Goal: Task Accomplishment & Management: Use online tool/utility

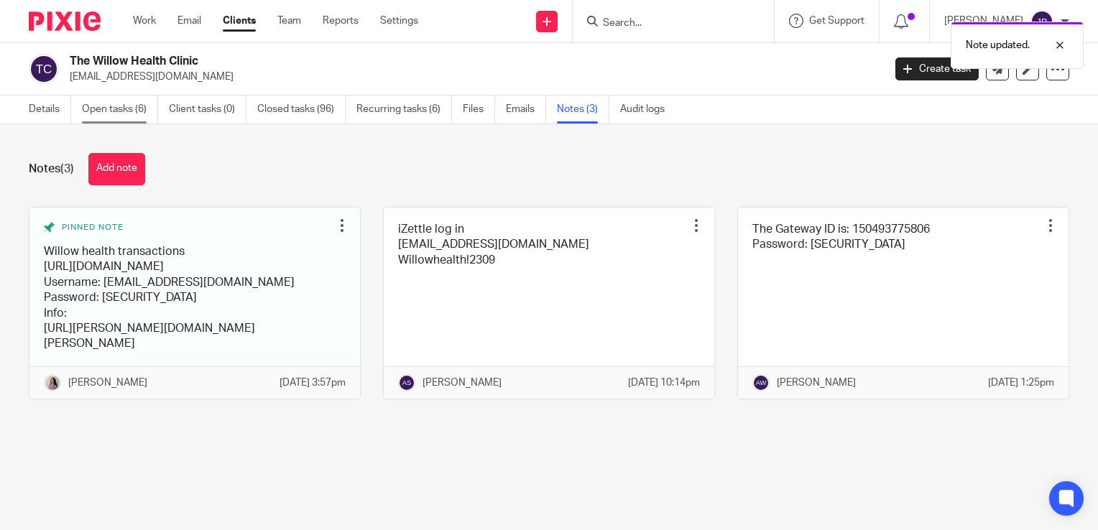
click at [121, 98] on link "Open tasks (6)" at bounding box center [120, 110] width 76 height 28
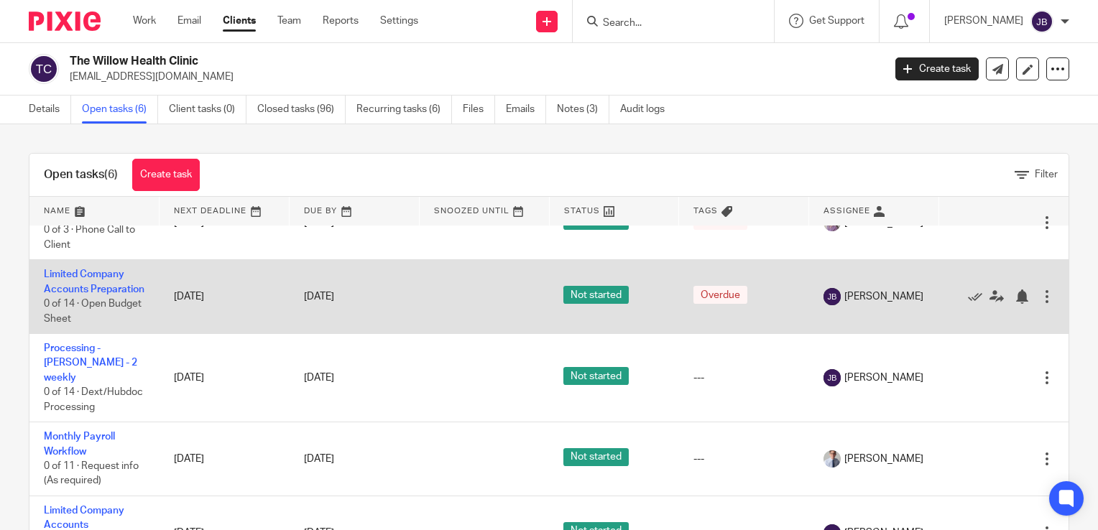
scroll to position [144, 0]
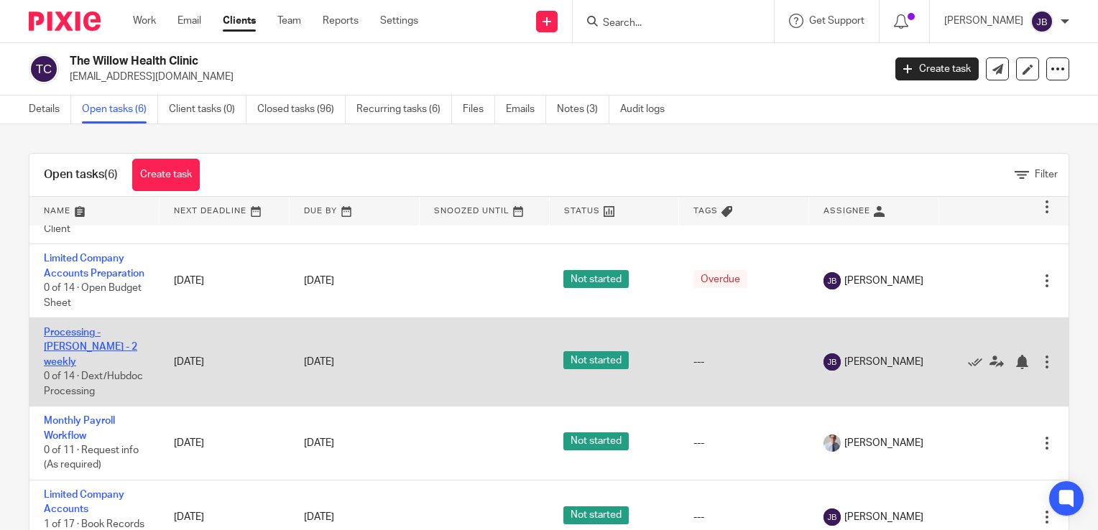
click at [98, 332] on link "Processing - [PERSON_NAME] - 2 weekly" at bounding box center [90, 348] width 93 height 40
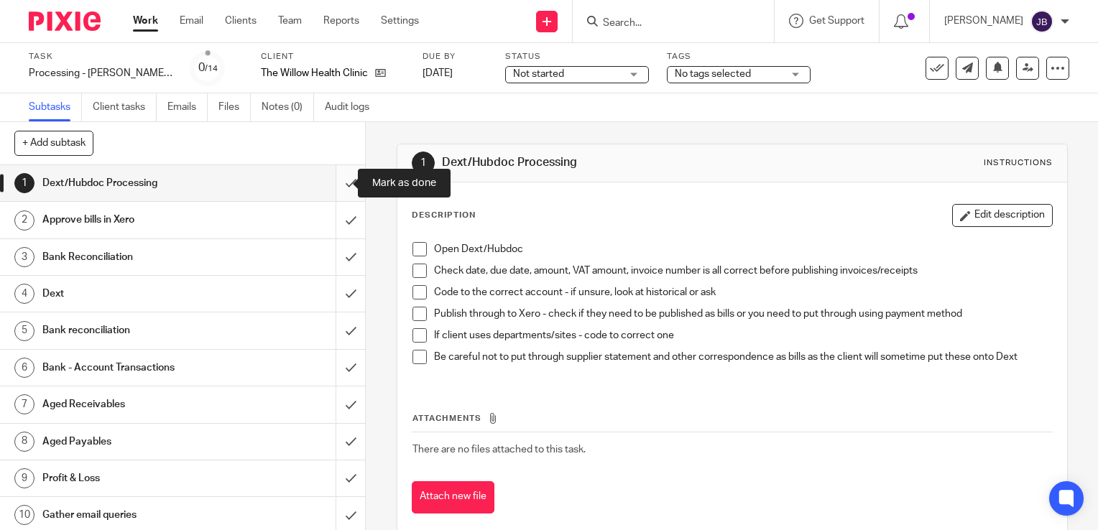
click at [333, 185] on input "submit" at bounding box center [182, 183] width 365 height 36
drag, startPoint x: 336, startPoint y: 206, endPoint x: 335, endPoint y: 226, distance: 19.5
click at [336, 207] on input "submit" at bounding box center [182, 220] width 365 height 36
click at [334, 241] on div "1 Dext/Hubdoc Processing 2 Approve bills in [GEOGRAPHIC_DATA] 3 Bank Reconcilia…" at bounding box center [182, 347] width 365 height 365
click at [339, 272] on input "submit" at bounding box center [182, 257] width 365 height 36
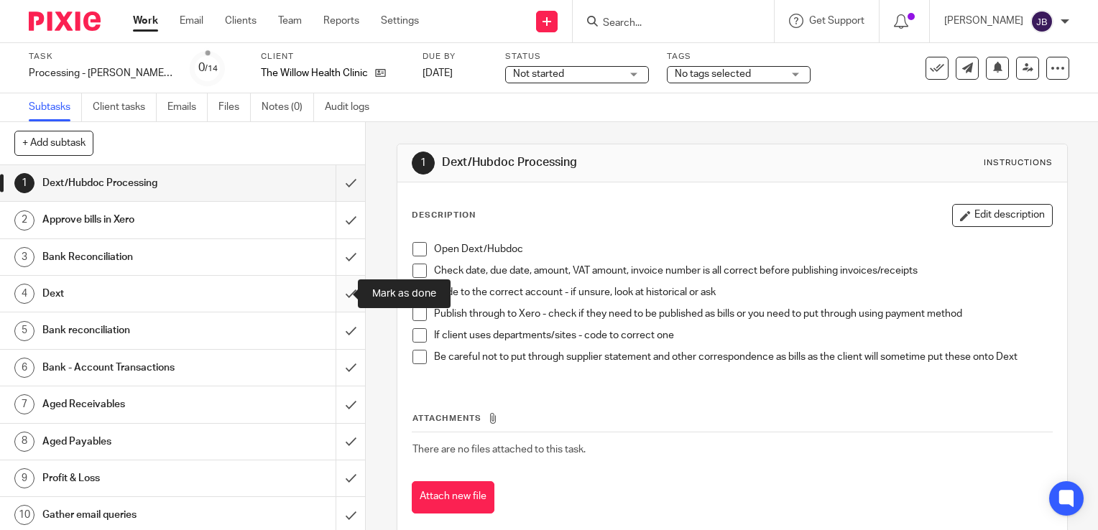
click at [336, 299] on input "submit" at bounding box center [182, 294] width 365 height 36
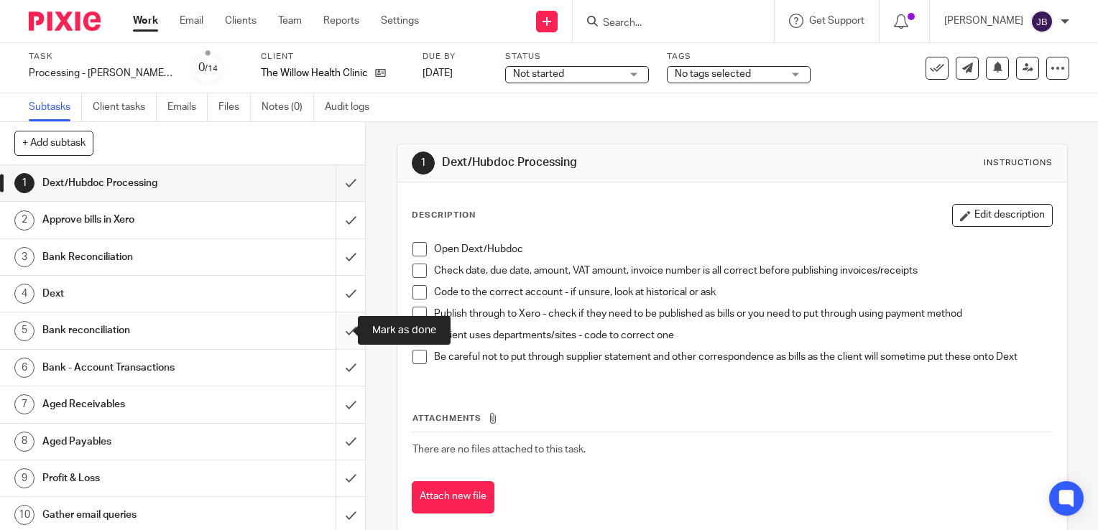
click at [336, 325] on input "submit" at bounding box center [182, 331] width 365 height 36
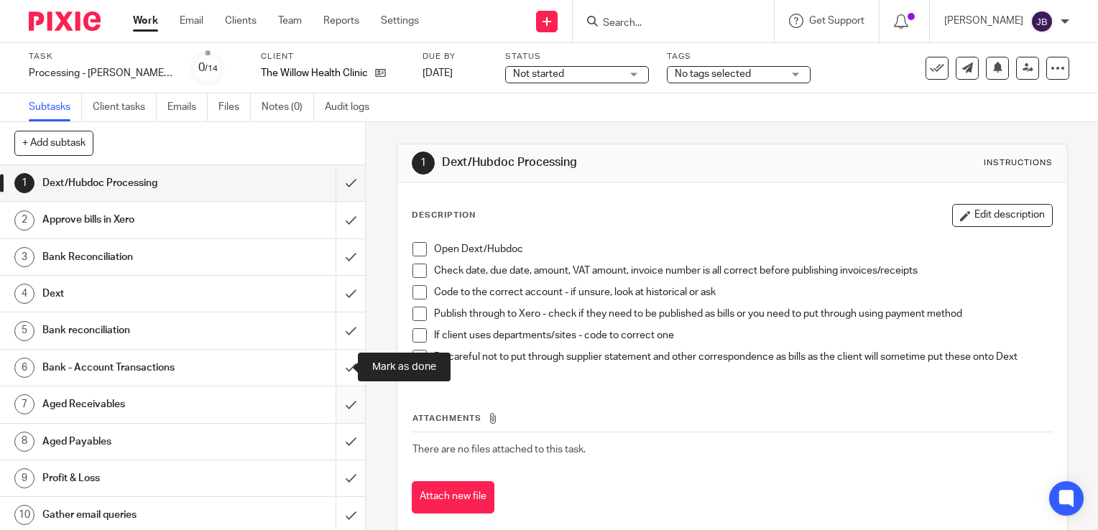
drag, startPoint x: 338, startPoint y: 353, endPoint x: 328, endPoint y: 410, distance: 56.9
click at [338, 356] on input "submit" at bounding box center [182, 368] width 365 height 36
drag, startPoint x: 328, startPoint y: 413, endPoint x: 329, endPoint y: 445, distance: 32.3
click at [328, 416] on input "submit" at bounding box center [182, 405] width 365 height 36
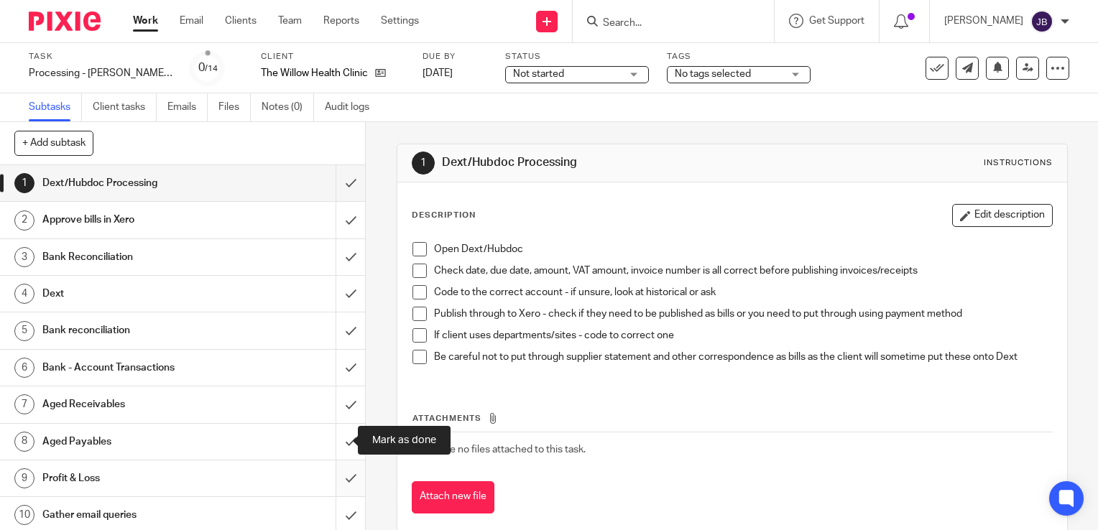
drag, startPoint x: 331, startPoint y: 448, endPoint x: 332, endPoint y: 464, distance: 15.8
click at [331, 451] on input "submit" at bounding box center [182, 442] width 365 height 36
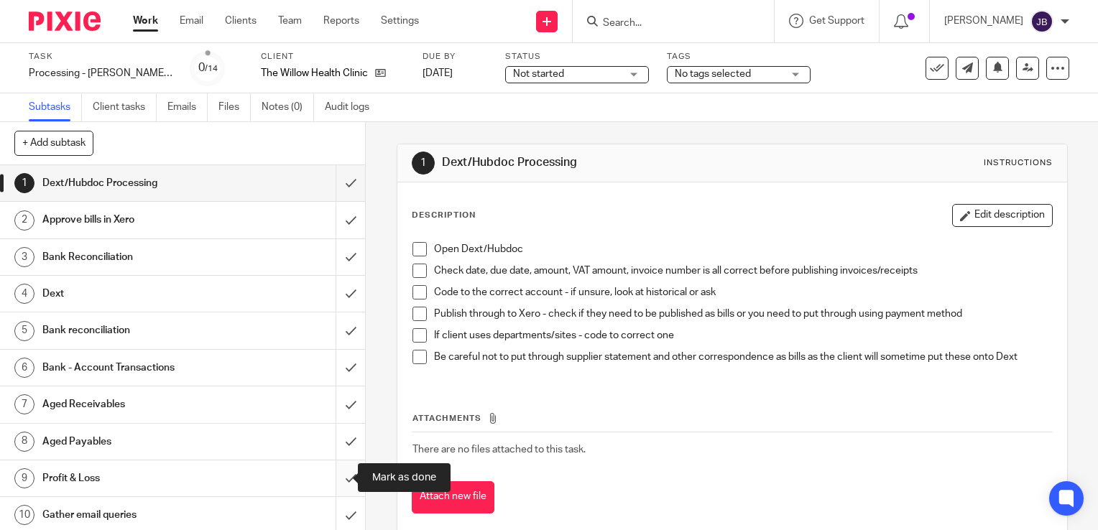
click at [333, 470] on input "submit" at bounding box center [182, 479] width 365 height 36
click at [333, 503] on input "submit" at bounding box center [182, 515] width 365 height 36
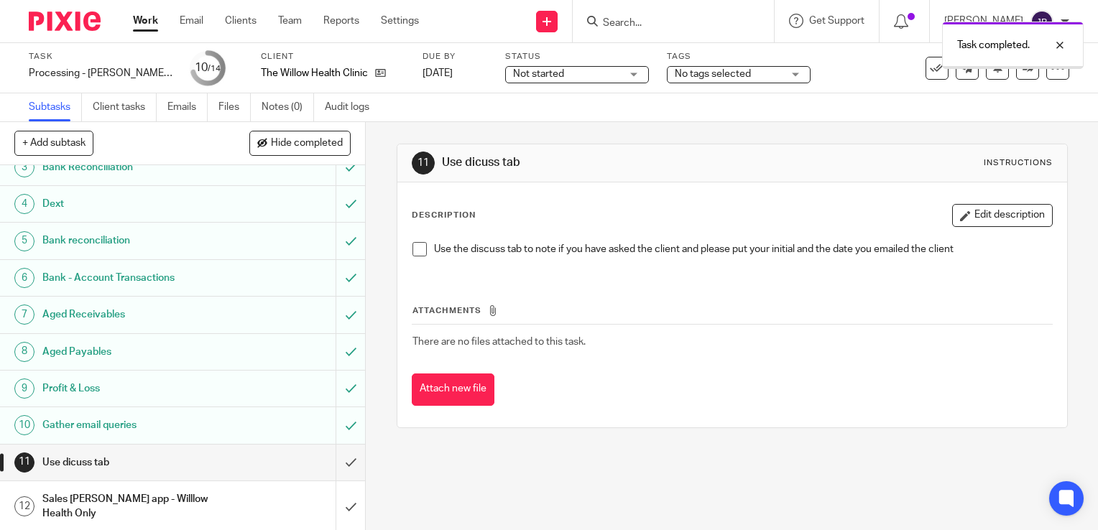
scroll to position [164, 0]
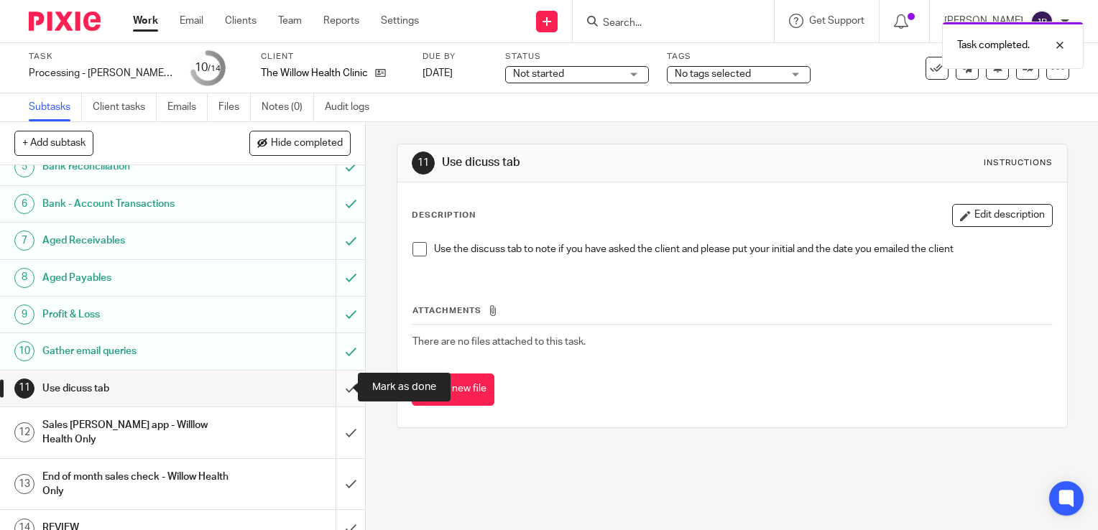
click at [341, 384] on input "submit" at bounding box center [182, 389] width 365 height 36
drag, startPoint x: 335, startPoint y: 425, endPoint x: 333, endPoint y: 453, distance: 28.1
click at [335, 427] on input "submit" at bounding box center [182, 432] width 365 height 51
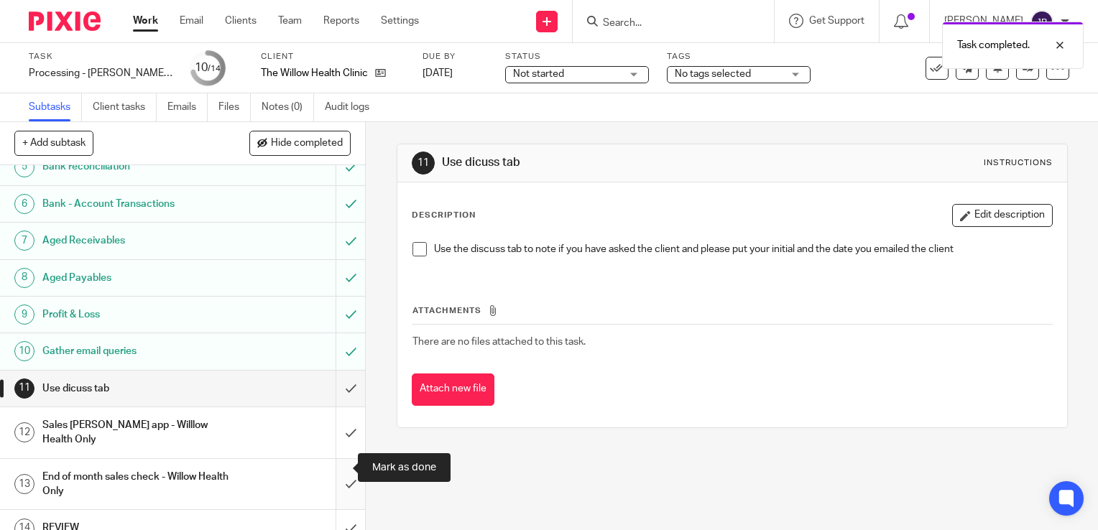
drag, startPoint x: 334, startPoint y: 460, endPoint x: 342, endPoint y: 492, distance: 33.3
click at [334, 461] on input "submit" at bounding box center [182, 484] width 365 height 51
click at [341, 510] on input "submit" at bounding box center [182, 528] width 365 height 36
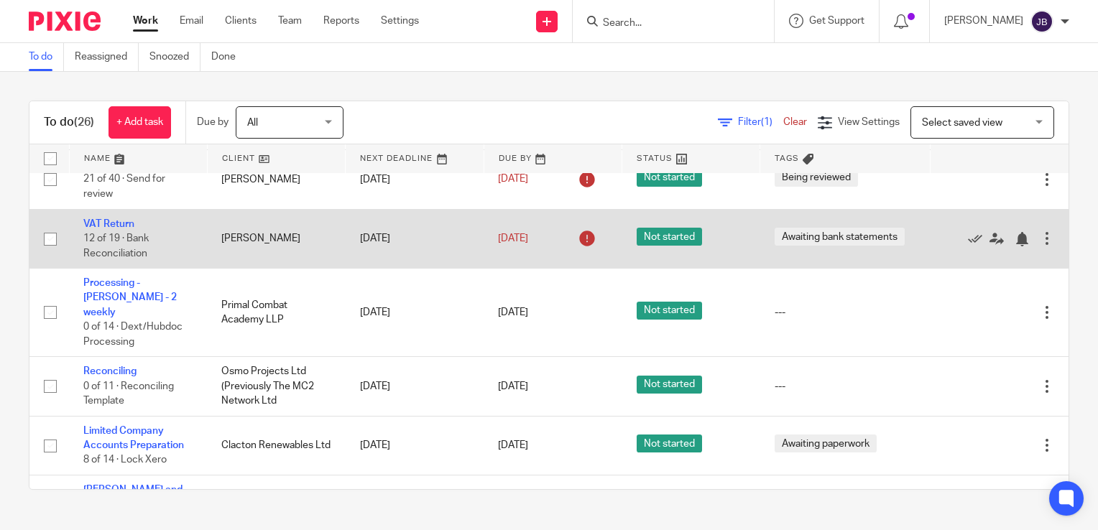
scroll to position [359, 0]
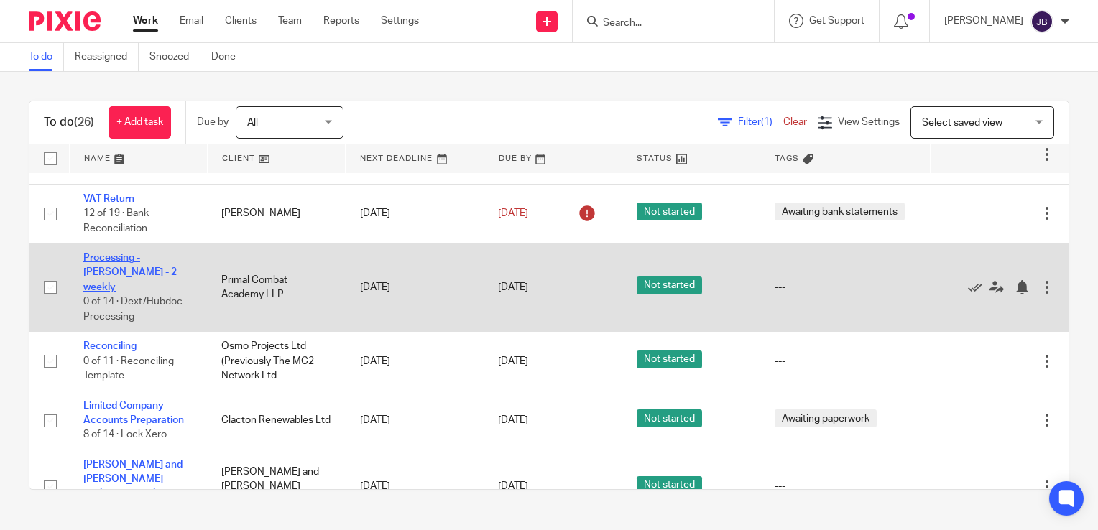
click at [129, 264] on link "Processing - [PERSON_NAME] - 2 weekly" at bounding box center [129, 273] width 93 height 40
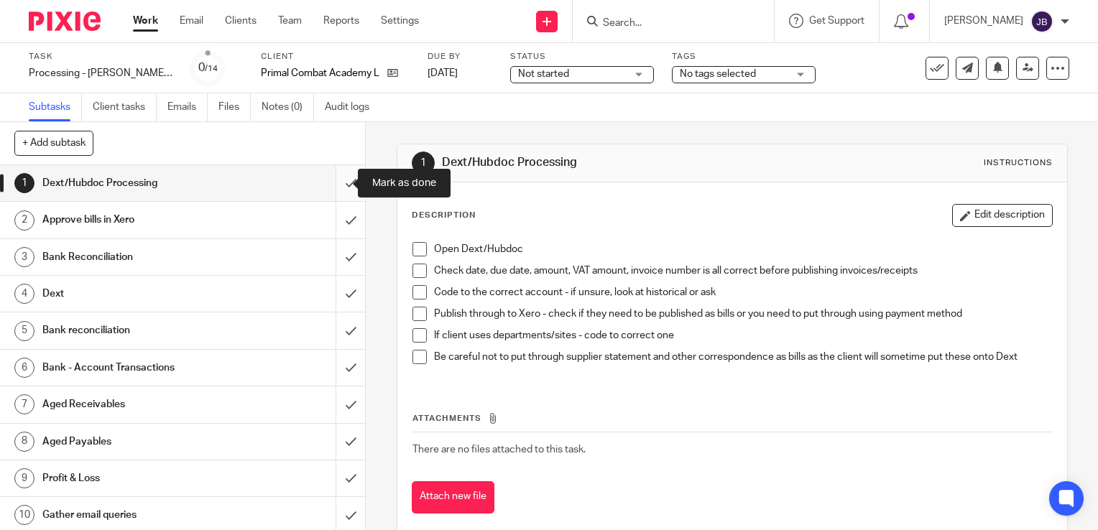
drag, startPoint x: 343, startPoint y: 180, endPoint x: 338, endPoint y: 200, distance: 20.9
click at [343, 180] on input "submit" at bounding box center [182, 183] width 365 height 36
click at [343, 215] on input "submit" at bounding box center [182, 220] width 365 height 36
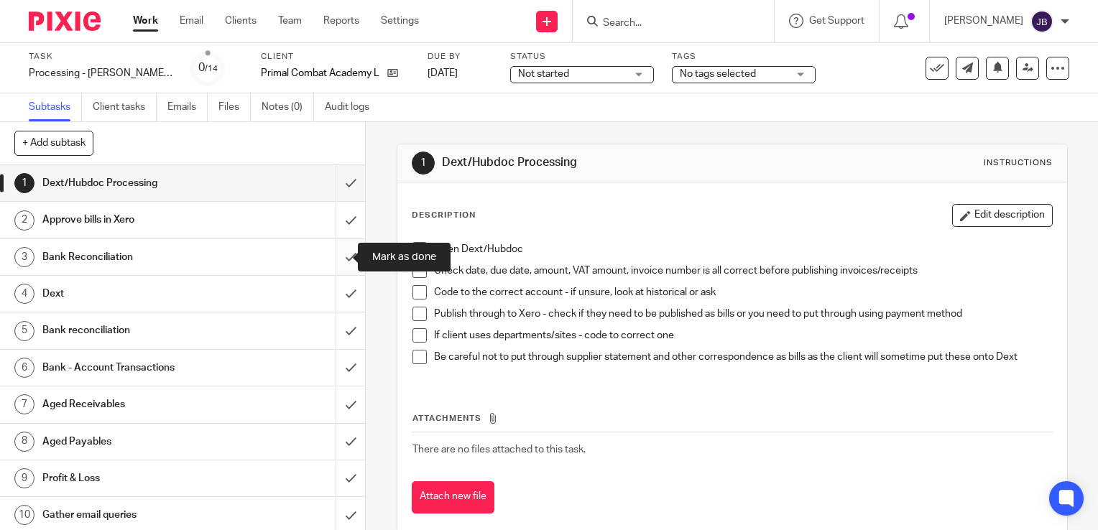
click at [337, 262] on input "submit" at bounding box center [182, 257] width 365 height 36
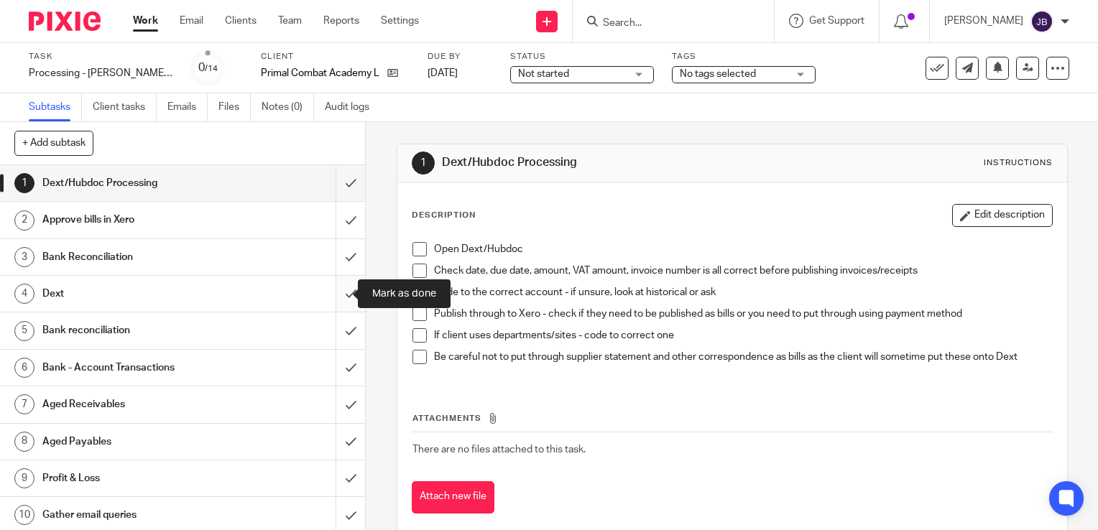
click at [336, 291] on input "submit" at bounding box center [182, 294] width 365 height 36
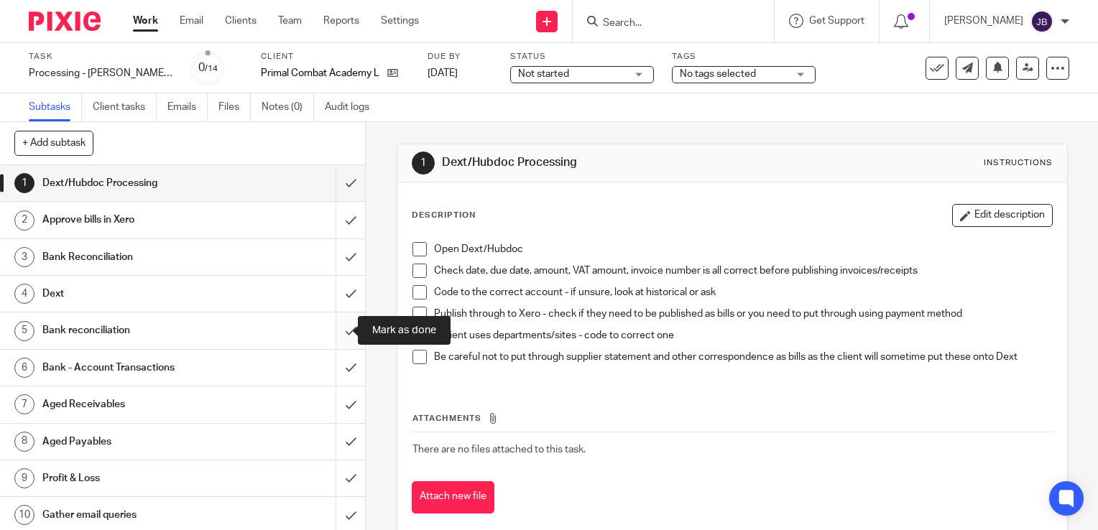
drag, startPoint x: 336, startPoint y: 331, endPoint x: 332, endPoint y: 366, distance: 36.1
click at [336, 331] on input "submit" at bounding box center [182, 331] width 365 height 36
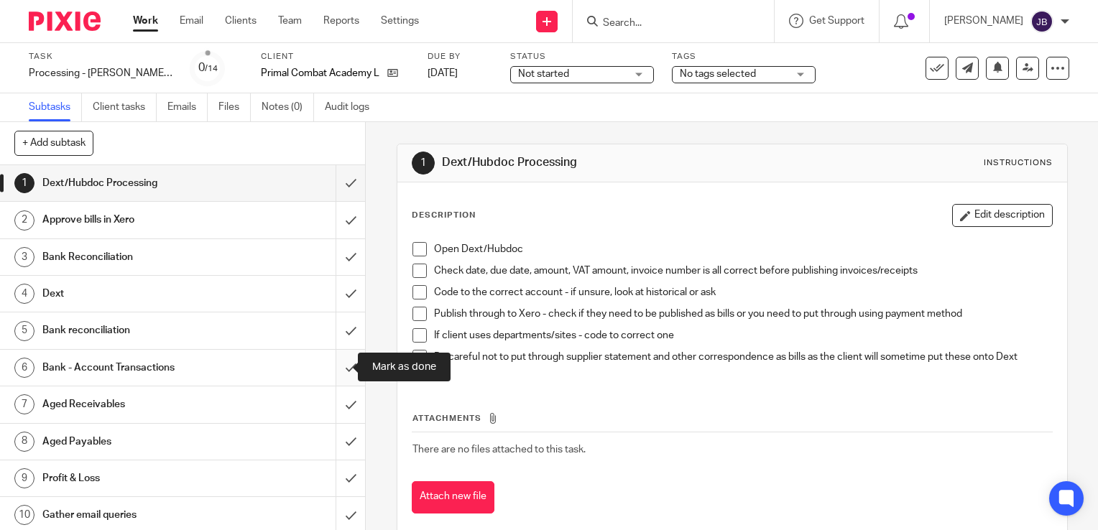
drag, startPoint x: 332, startPoint y: 369, endPoint x: 331, endPoint y: 409, distance: 40.2
click at [332, 372] on input "submit" at bounding box center [182, 368] width 365 height 36
click at [333, 417] on input "submit" at bounding box center [182, 405] width 365 height 36
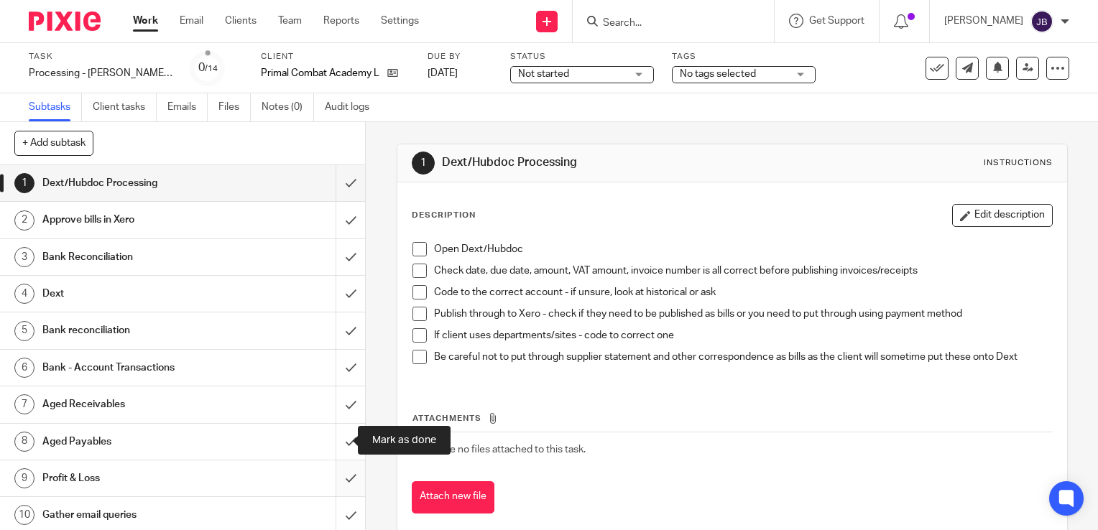
click at [336, 457] on input "submit" at bounding box center [182, 442] width 365 height 36
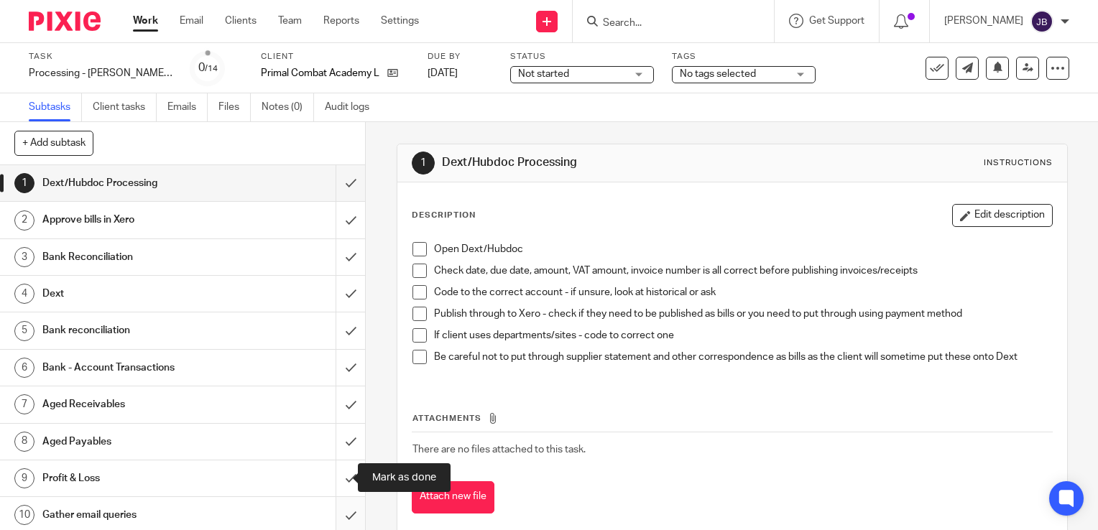
drag, startPoint x: 336, startPoint y: 473, endPoint x: 336, endPoint y: 507, distance: 34.5
click at [336, 475] on input "submit" at bounding box center [182, 479] width 365 height 36
click at [336, 510] on input "submit" at bounding box center [182, 515] width 365 height 36
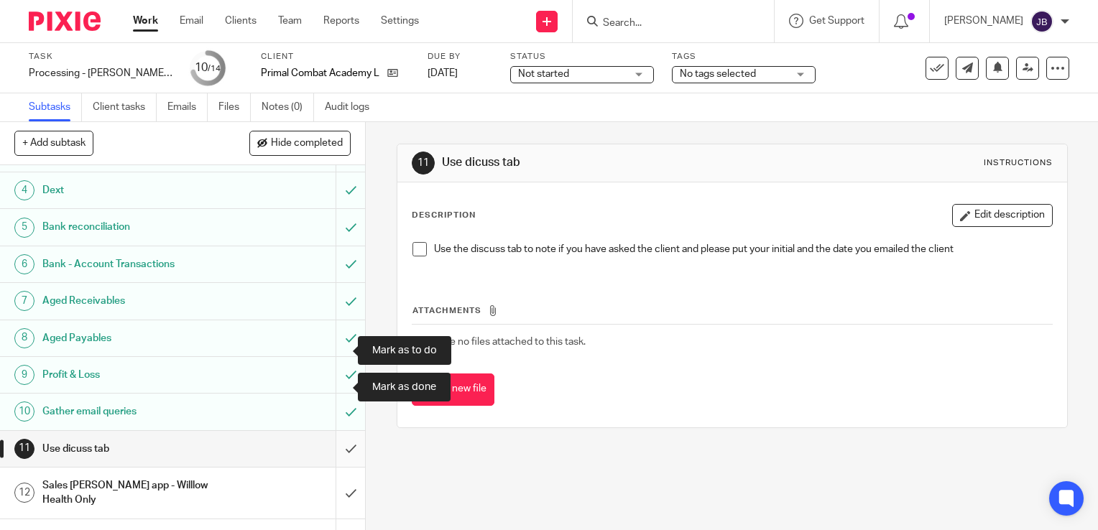
scroll to position [164, 0]
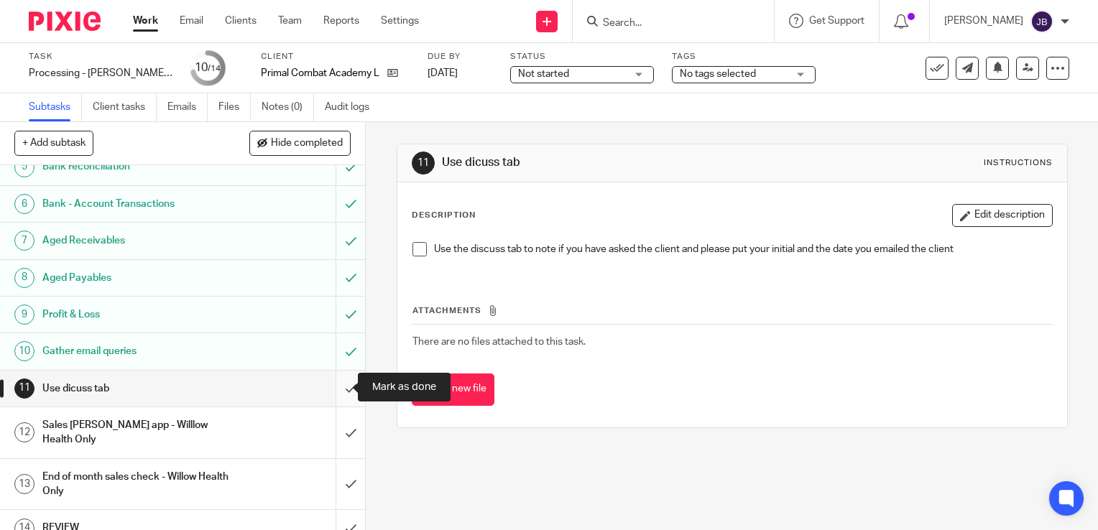
click at [336, 392] on input "submit" at bounding box center [182, 389] width 365 height 36
click at [336, 435] on input "submit" at bounding box center [182, 432] width 365 height 51
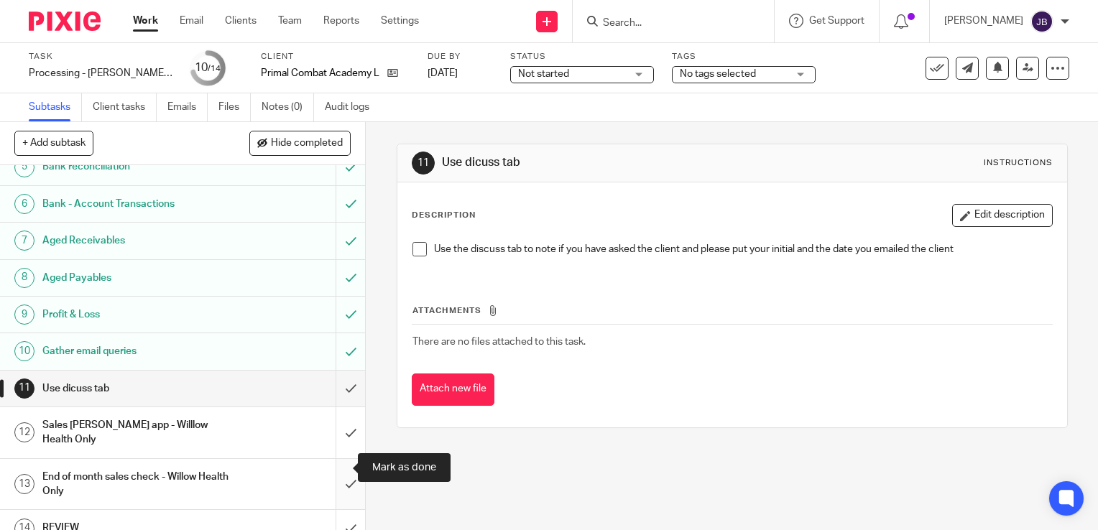
drag, startPoint x: 334, startPoint y: 473, endPoint x: 336, endPoint y: 504, distance: 31.0
click at [334, 475] on input "submit" at bounding box center [182, 484] width 365 height 51
click at [338, 510] on input "submit" at bounding box center [182, 528] width 365 height 36
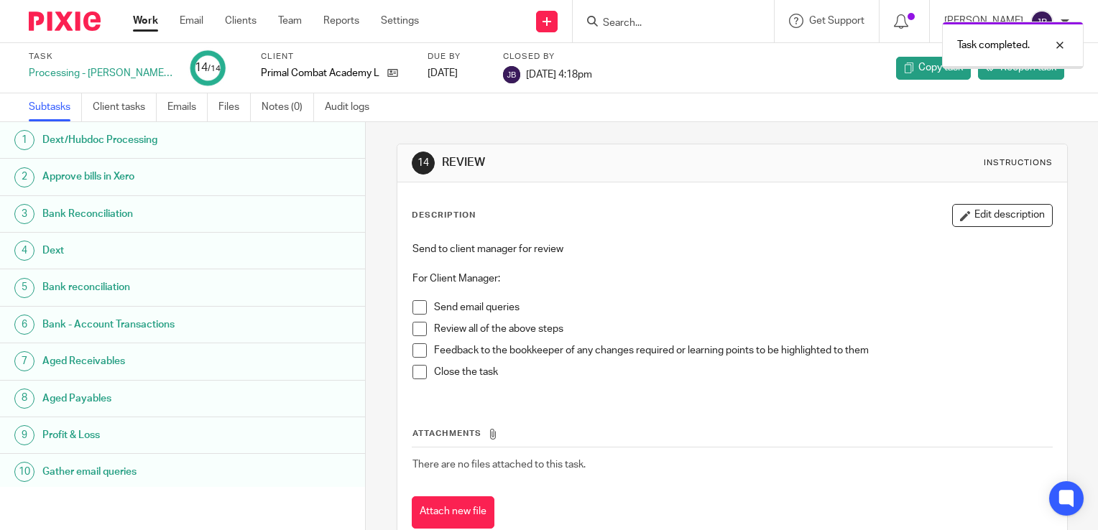
drag, startPoint x: 0, startPoint y: 0, endPoint x: 145, endPoint y: 25, distance: 147.3
click at [144, 24] on link "Work" at bounding box center [145, 21] width 25 height 14
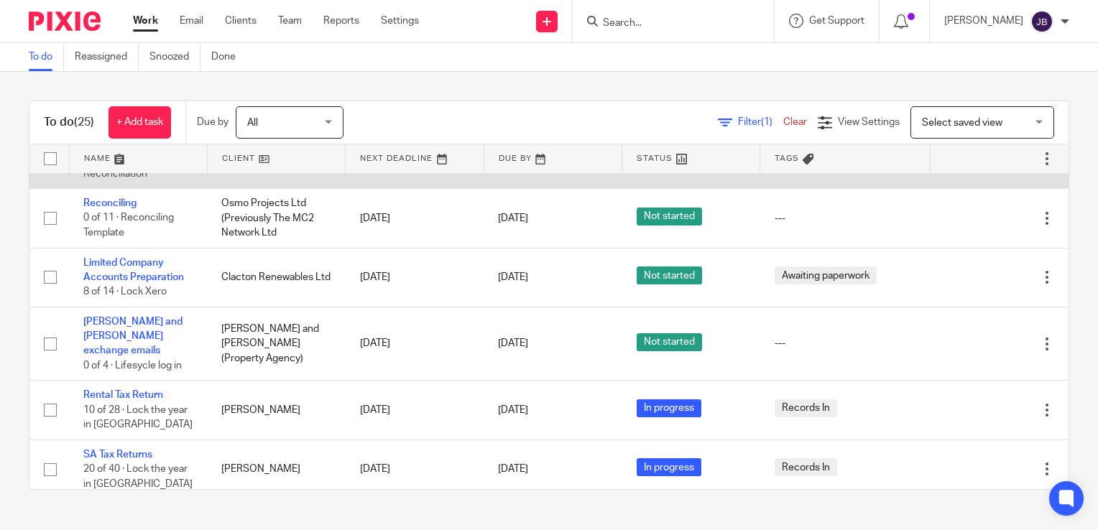
scroll to position [431, 0]
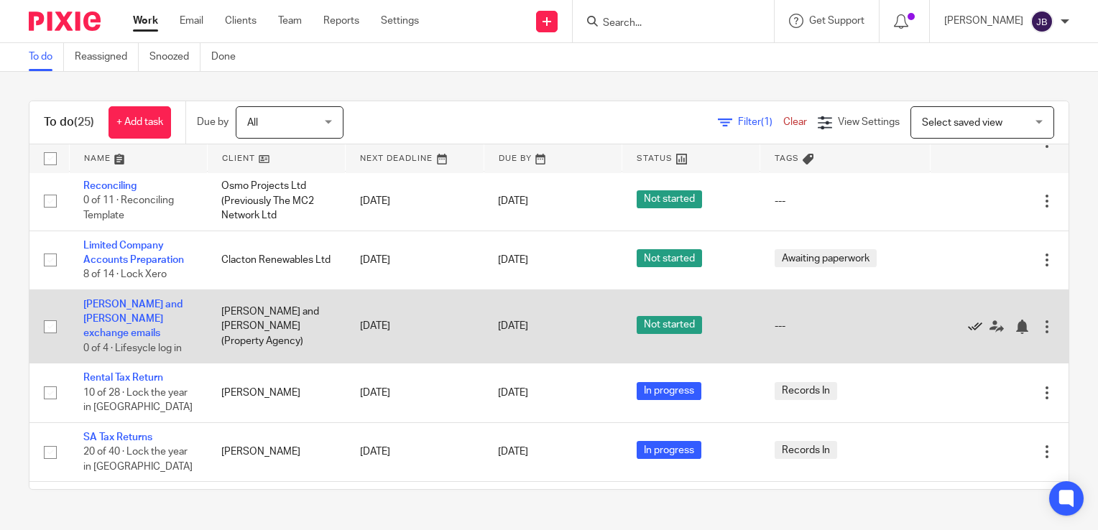
click at [968, 323] on icon at bounding box center [975, 327] width 14 height 14
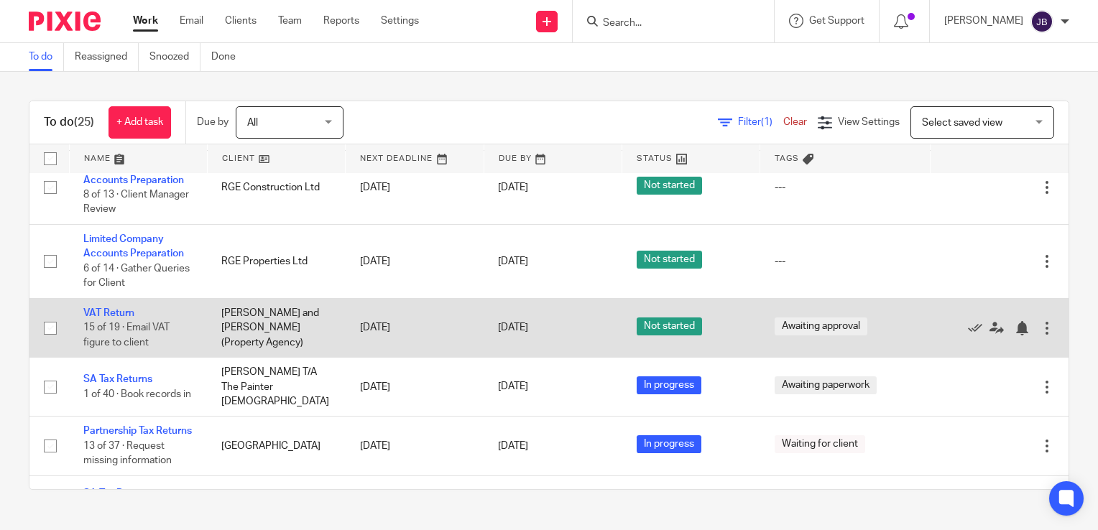
scroll to position [934, 0]
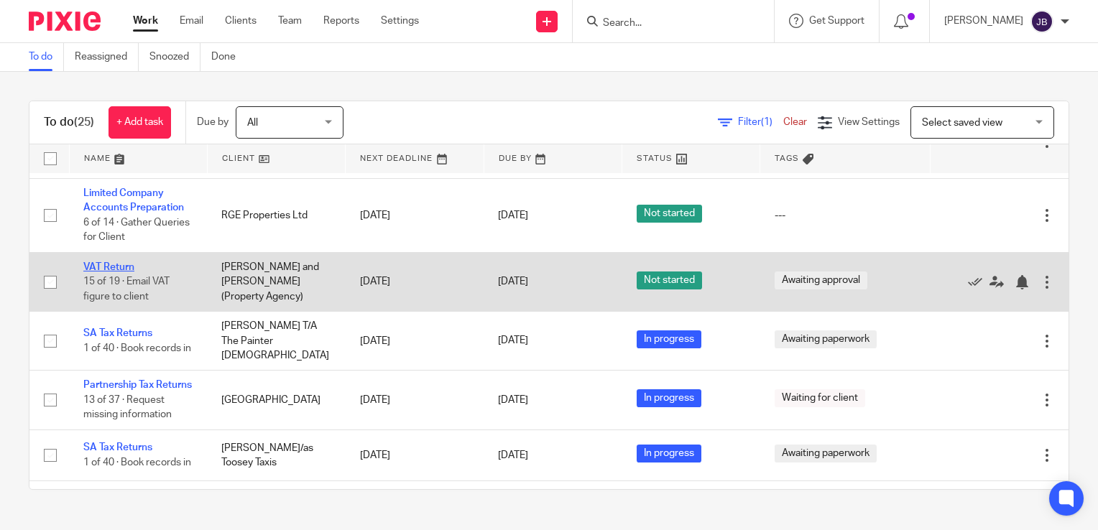
click at [120, 272] on link "VAT Return" at bounding box center [108, 267] width 51 height 10
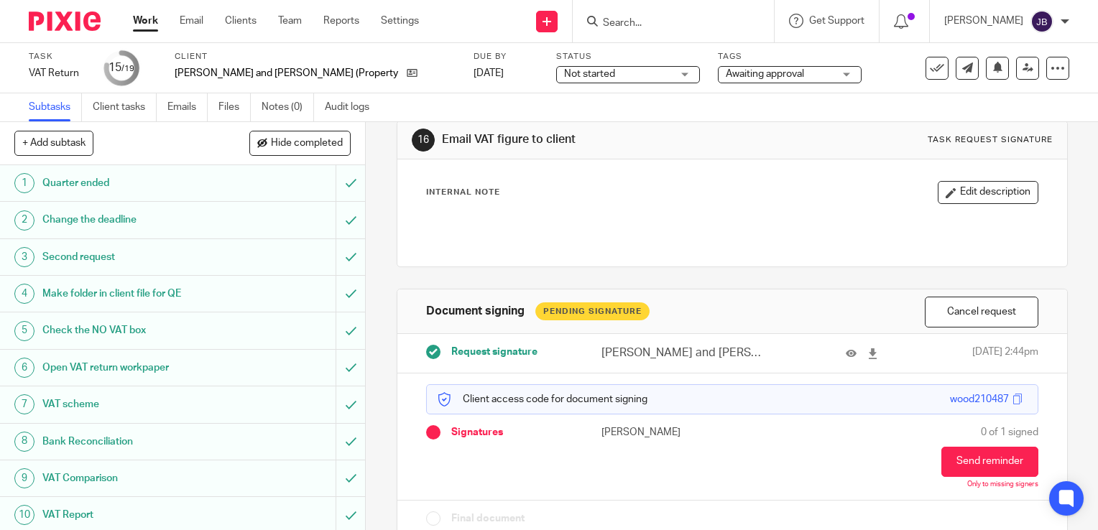
scroll to position [58, 0]
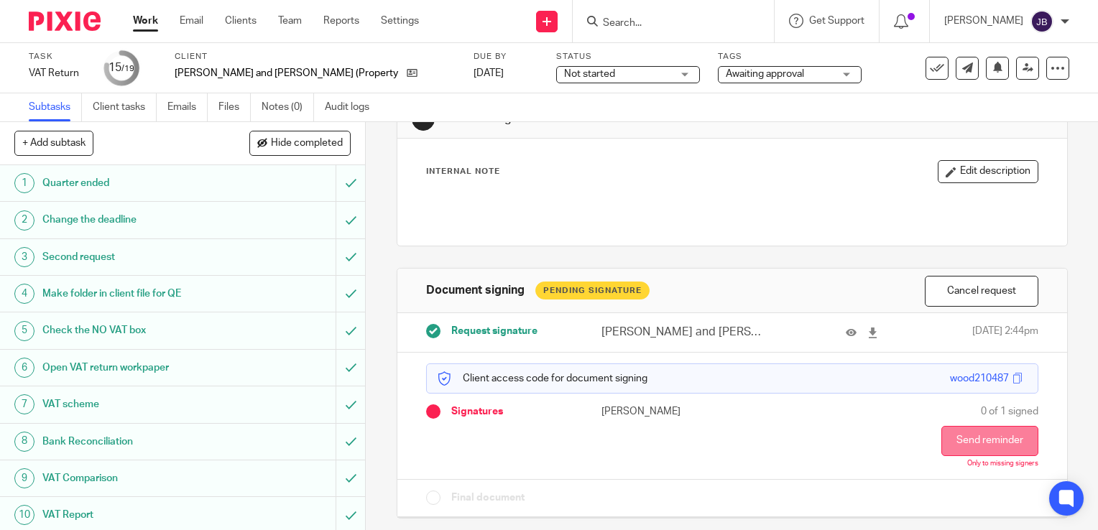
click at [948, 435] on button "Send reminder" at bounding box center [989, 441] width 97 height 30
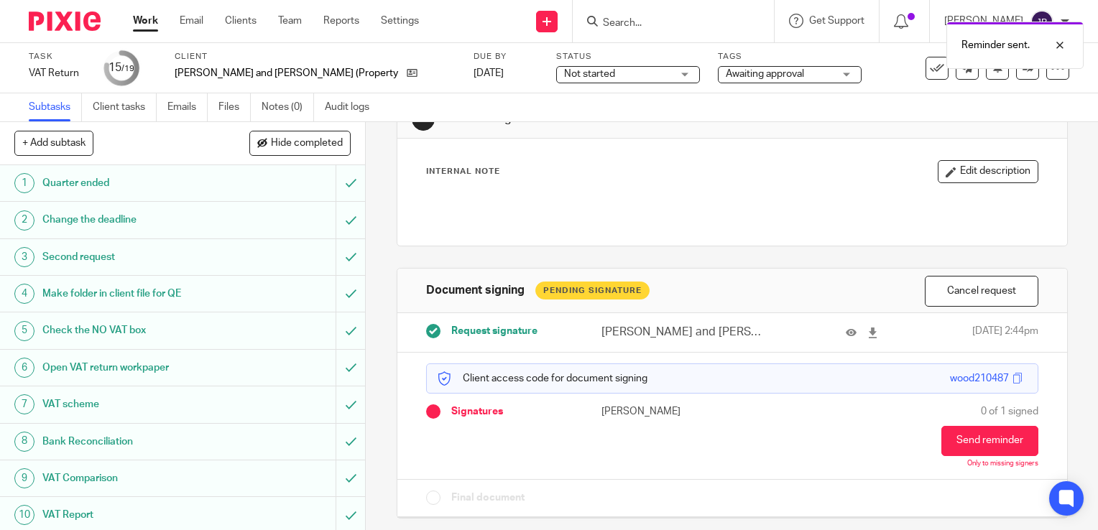
click at [154, 22] on link "Work" at bounding box center [145, 21] width 25 height 14
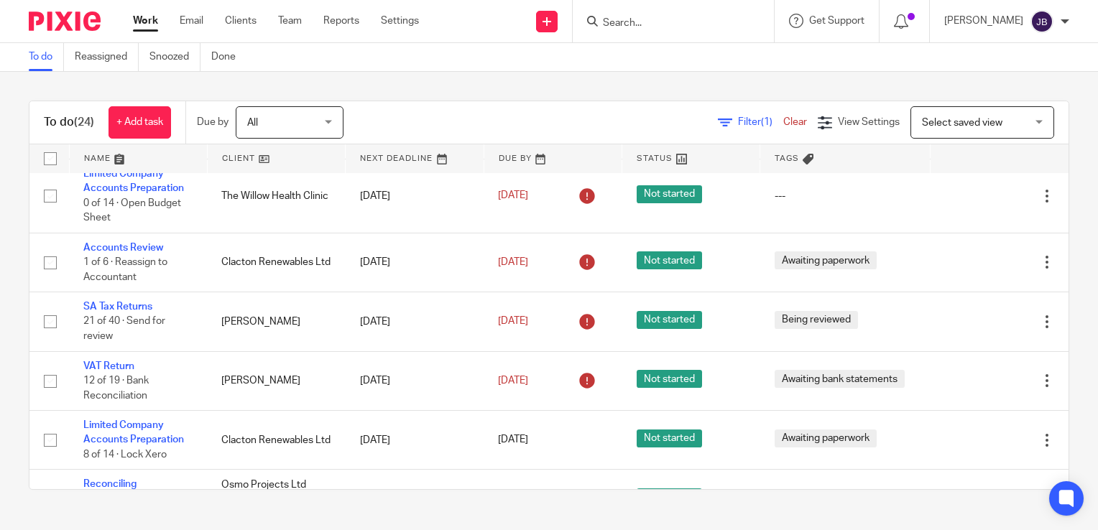
scroll to position [170, 0]
